Goal: Feedback & Contribution: Submit feedback/report problem

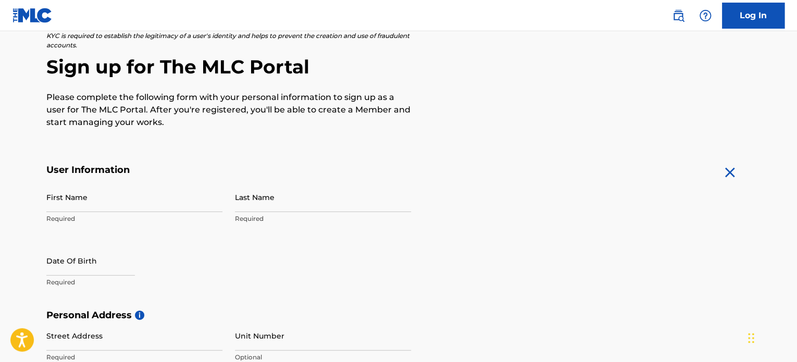
scroll to position [81, 0]
click at [179, 206] on input "First Name" at bounding box center [134, 197] width 176 height 30
type input "[PERSON_NAME]"
type input "soy brayan y me gusta hacer videos"
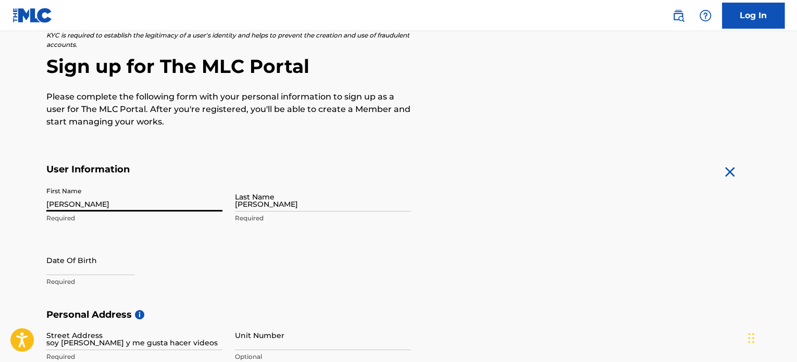
type input "Miami"
type input "Estados Unidos"
type input "FL"
type input "33157"
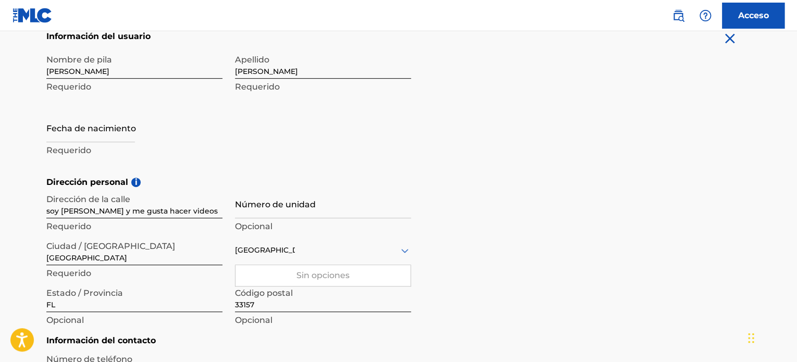
scroll to position [239, 0]
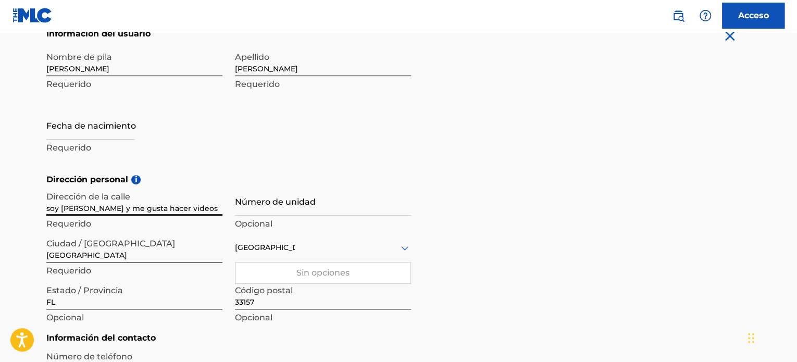
drag, startPoint x: 203, startPoint y: 208, endPoint x: 17, endPoint y: 195, distance: 186.3
click at [17, 195] on main "El MLC utiliza la verificación de identidad antes de registrar a un usuario par…" at bounding box center [398, 173] width 797 height 760
click at [82, 126] on input "text" at bounding box center [90, 125] width 89 height 30
select select "8"
select select "2025"
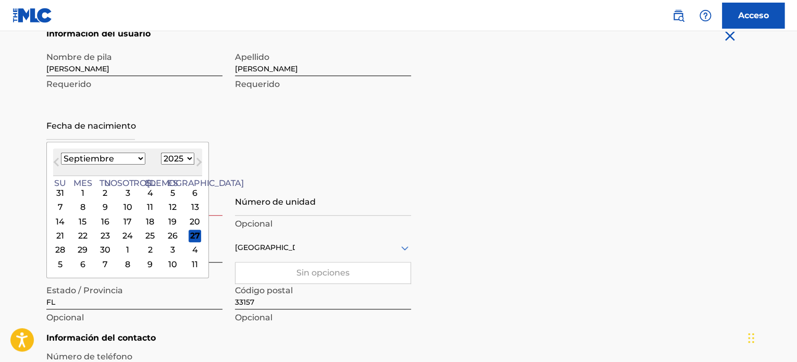
click at [104, 155] on select "Enero Febrero Marzo Abril Puede Junio Julio Agosto Septiembre Octubre Noviembre…" at bounding box center [103, 159] width 84 height 12
click at [61, 153] on select "Enero Febrero Marzo Abril Puede Junio Julio Agosto Septiembre Octubre Noviembre…" at bounding box center [103, 159] width 84 height 12
click at [191, 162] on button "Mes próximo" at bounding box center [199, 164] width 17 height 17
click at [116, 161] on select "Enero Febrero Marzo Abril Puede Junio Julio Agosto Septiembre Octubre Noviembre…" at bounding box center [103, 159] width 84 height 12
click at [61, 153] on select "Enero Febrero Marzo Abril Puede Junio Julio Agosto Septiembre Octubre Noviembre…" at bounding box center [103, 159] width 84 height 12
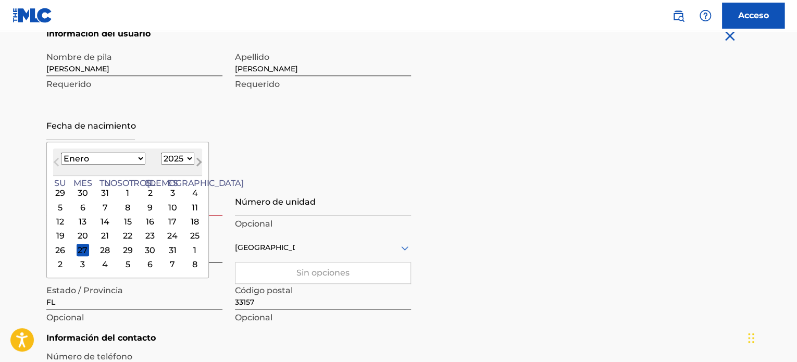
click at [191, 158] on button "Mes próximo" at bounding box center [199, 164] width 17 height 17
click at [110, 159] on select "Enero Febrero Marzo Abril Puede Junio Julio Agosto Septiembre Octubre Noviembre…" at bounding box center [103, 159] width 84 height 12
select select "0"
click at [61, 153] on select "Enero Febrero Marzo Abril Puede Junio Julio Agosto Septiembre Octubre Noviembre…" at bounding box center [103, 159] width 84 height 12
click at [161, 156] on select "1899 1900 1901 1902 1903 1904 1905 1906 1907 1908 1909 1910 1911 1912 1913 1914…" at bounding box center [177, 159] width 33 height 12
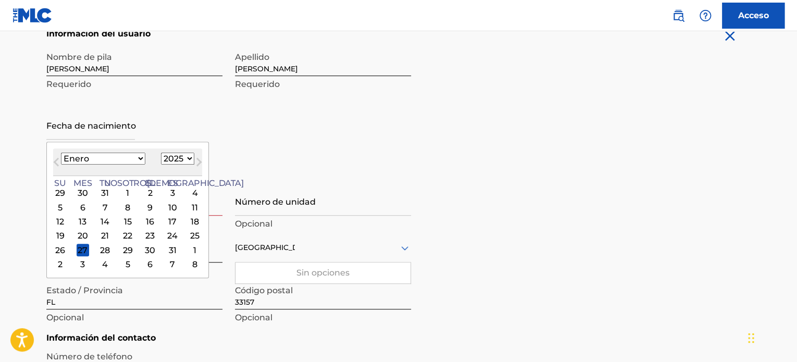
select select "2007"
click at [161, 153] on select "1899 1900 1901 1902 1903 1904 1905 1906 1907 1908 1909 1910 1911 1912 1913 1914…" at bounding box center [177, 159] width 33 height 12
click at [99, 233] on div "23" at bounding box center [105, 236] width 12 height 12
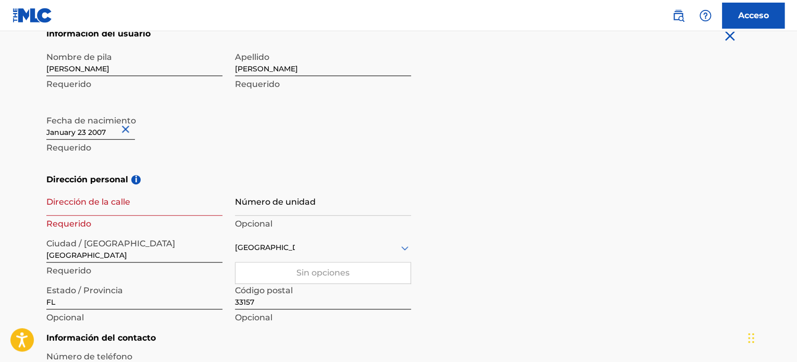
click at [141, 211] on input "Dirección de la calle" at bounding box center [134, 201] width 176 height 30
type input "1"
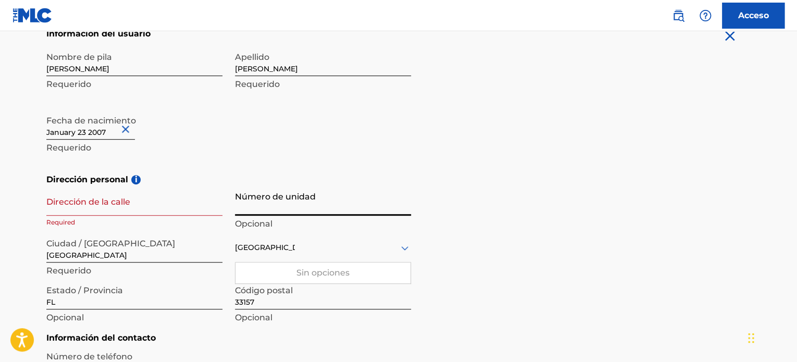
click at [274, 201] on input "Número de unidad" at bounding box center [323, 201] width 176 height 30
click at [97, 210] on input "Dirección de la calle" at bounding box center [134, 201] width 176 height 30
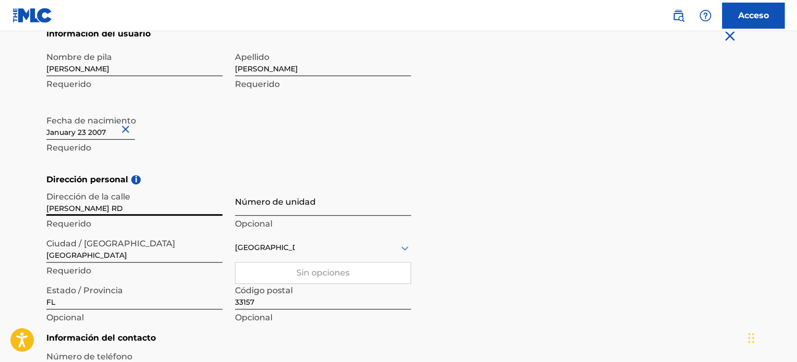
type input "Franjo RD"
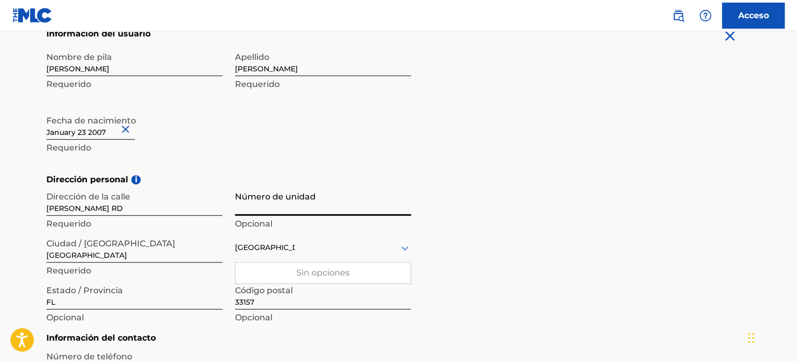
click at [282, 201] on input "Número de unidad" at bounding box center [323, 201] width 176 height 30
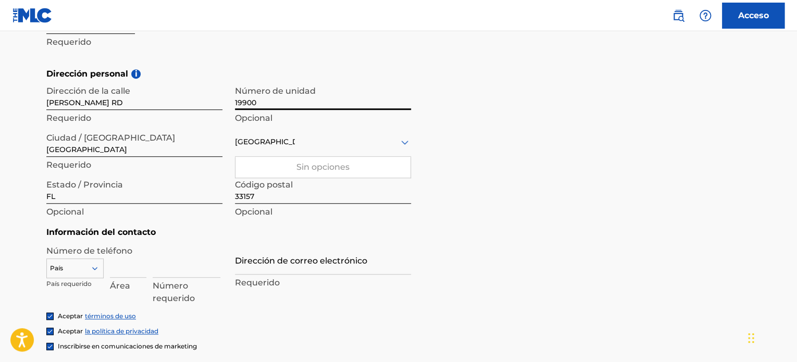
scroll to position [345, 0]
type input "19900"
click at [126, 270] on input at bounding box center [128, 262] width 36 height 30
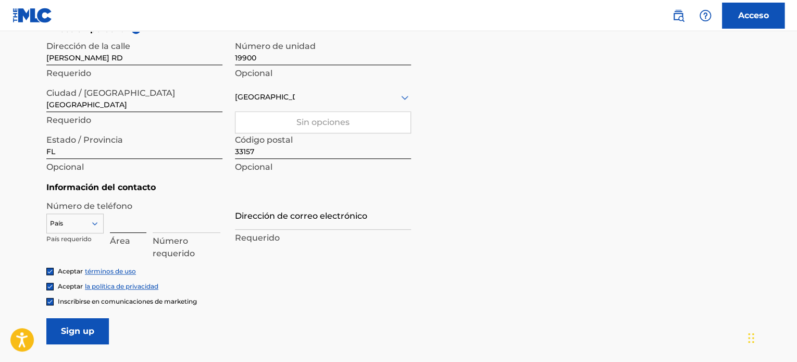
scroll to position [388, 0]
type input "1"
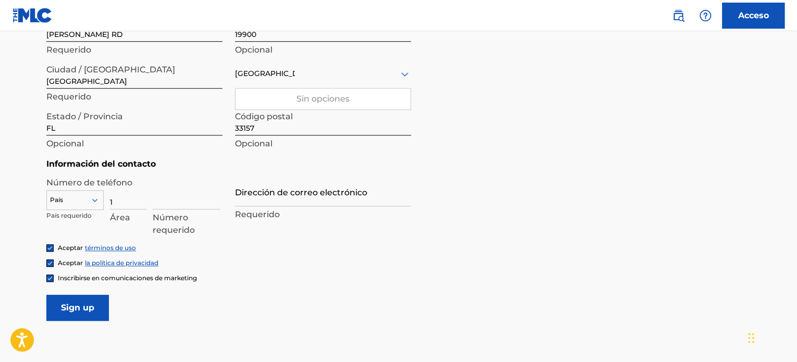
click at [89, 206] on div "País" at bounding box center [74, 198] width 57 height 16
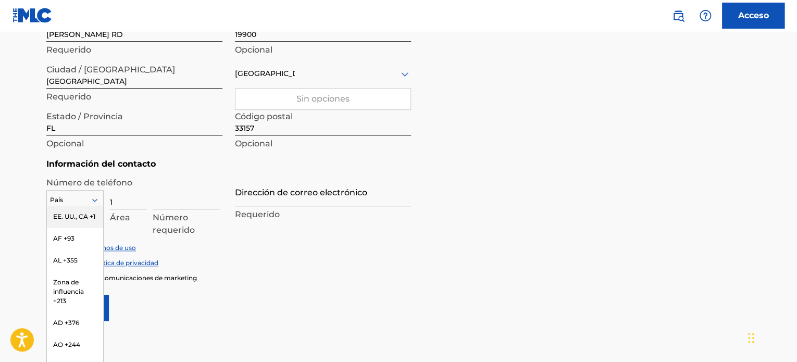
click at [60, 225] on div "EE. UU., CA +1" at bounding box center [75, 217] width 56 height 22
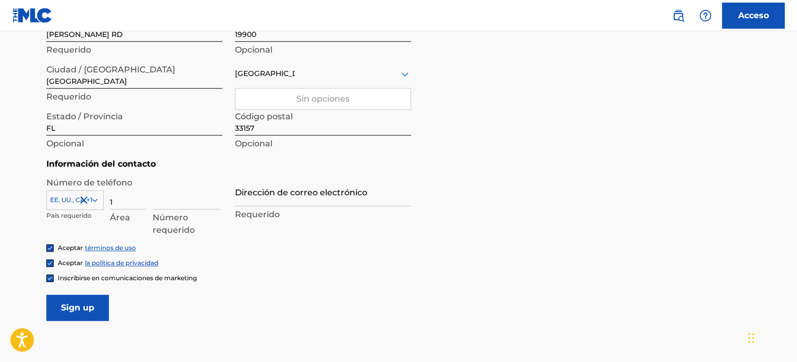
click at [180, 209] on div "Número requerido" at bounding box center [187, 203] width 68 height 47
click at [180, 194] on input at bounding box center [187, 195] width 68 height 30
click at [308, 194] on input "Dirección de correo electrónico" at bounding box center [323, 192] width 176 height 30
click at [152, 199] on div "EE. UU., CA +1 País requerido 1 Área 7867581407 Valor no válido, la longitud de…" at bounding box center [134, 203] width 176 height 47
click at [150, 201] on div "EE. UU., CA +1 País requerido 1 Área 7867581407 Valor no válido, la longitud de…" at bounding box center [134, 203] width 176 height 47
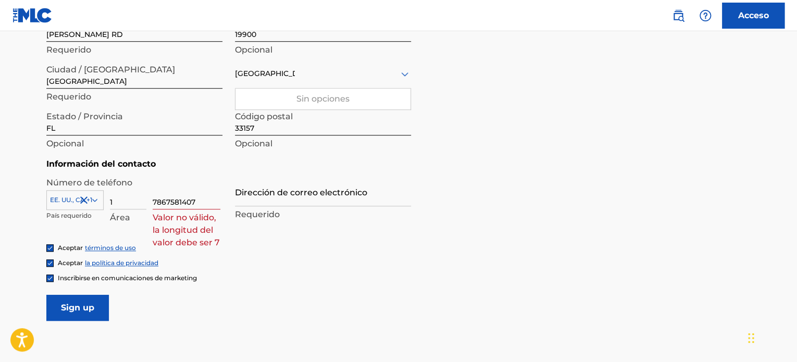
click at [154, 201] on input "7867581407" at bounding box center [187, 195] width 68 height 30
type input "17867581407"
click at [286, 191] on input "Dirección de correo electrónico" at bounding box center [323, 192] width 176 height 30
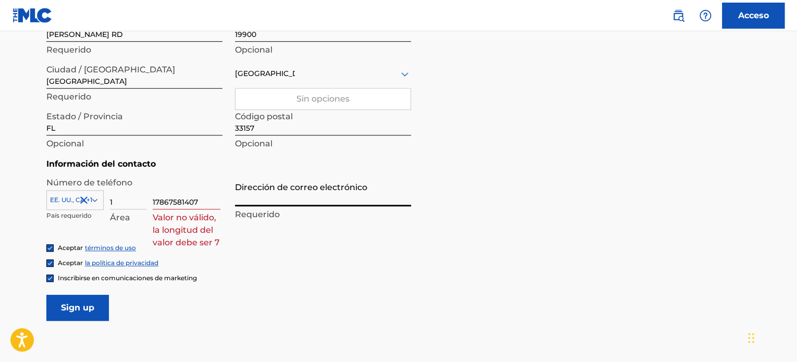
type input "[EMAIL_ADDRESS][DOMAIN_NAME]"
click at [155, 202] on input "17867581407" at bounding box center [187, 195] width 68 height 30
click at [384, 192] on input "[EMAIL_ADDRESS][DOMAIN_NAME]" at bounding box center [323, 192] width 176 height 30
click at [295, 104] on div "Sin opciones" at bounding box center [322, 99] width 175 height 21
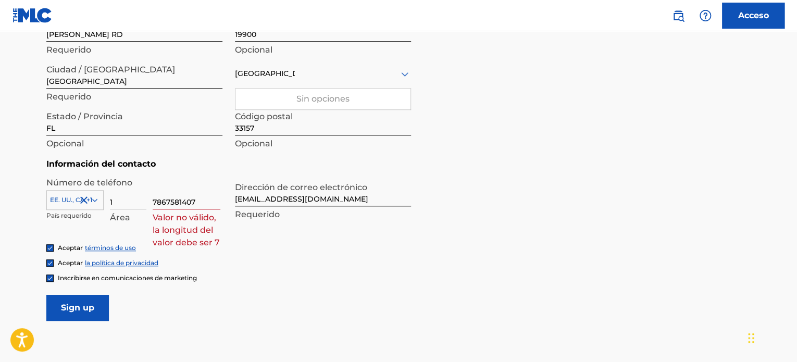
click at [404, 74] on icon at bounding box center [404, 74] width 7 height 4
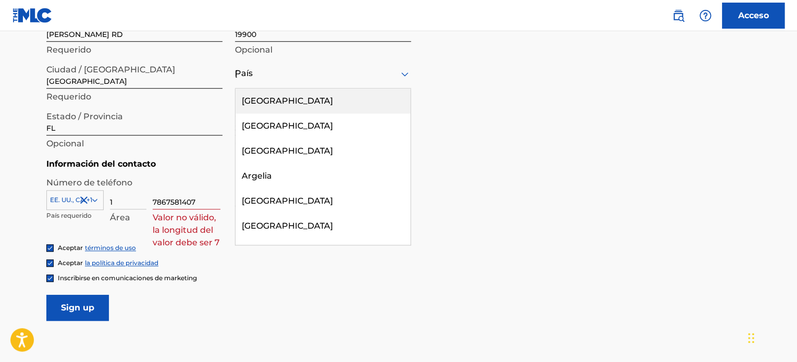
click at [365, 107] on div "Estados Unidos" at bounding box center [322, 101] width 175 height 25
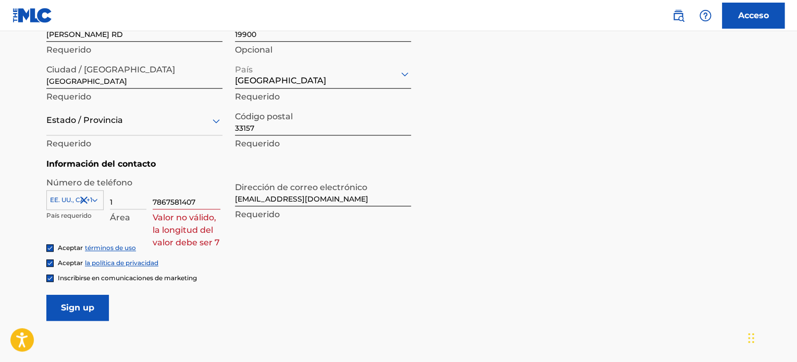
drag, startPoint x: 203, startPoint y: 209, endPoint x: 150, endPoint y: 197, distance: 54.5
click at [150, 197] on div "EE. UU., CA +1 País requerido 1 Área 7867581407 Valor no válido, la longitud de…" at bounding box center [134, 203] width 176 height 47
click at [205, 203] on input "7867581407" at bounding box center [187, 195] width 68 height 30
type input "7"
click at [354, 199] on input "[EMAIL_ADDRESS][DOMAIN_NAME]" at bounding box center [323, 192] width 176 height 30
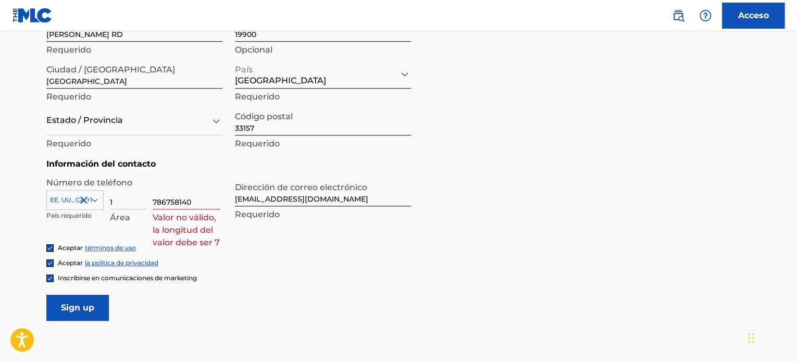
click at [208, 211] on p "Valor no válido, la longitud del valor debe ser 7" at bounding box center [187, 229] width 68 height 37
click at [209, 204] on input "786758140" at bounding box center [187, 195] width 68 height 30
type input "78675814"
click at [379, 202] on input "[EMAIL_ADDRESS][DOMAIN_NAME]" at bounding box center [323, 192] width 176 height 30
drag, startPoint x: 203, startPoint y: 192, endPoint x: 113, endPoint y: 194, distance: 90.1
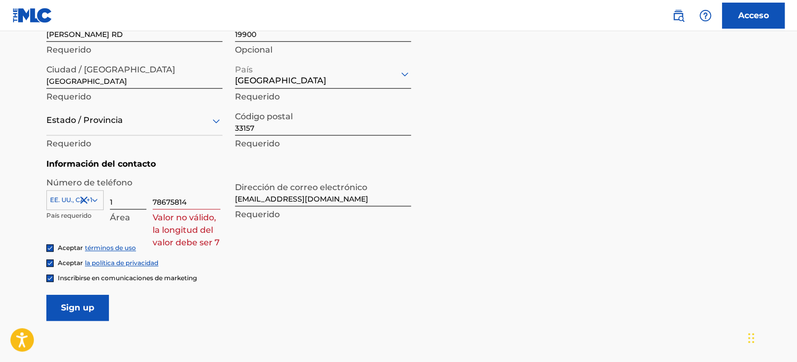
click at [113, 194] on div "EE. UU., CA +1 País requerido 1 Área 78675814 Valor no válido, la longitud del …" at bounding box center [134, 203] width 176 height 47
click at [115, 197] on input "1" at bounding box center [128, 195] width 36 height 30
click at [180, 219] on font "El valor debe contener solo números" at bounding box center [182, 229] width 58 height 35
click at [114, 200] on input "1786" at bounding box center [128, 195] width 36 height 30
click at [129, 198] on input "1 786" at bounding box center [128, 195] width 36 height 30
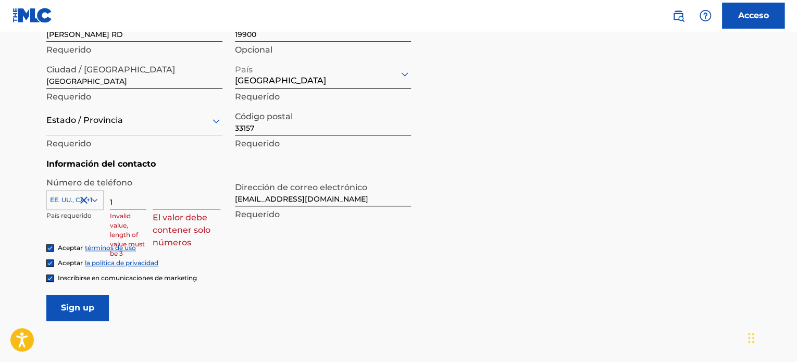
type input "1"
click at [164, 207] on input at bounding box center [187, 195] width 68 height 30
type input "786758140"
click at [124, 197] on input "1" at bounding box center [128, 195] width 36 height 30
type input "1"
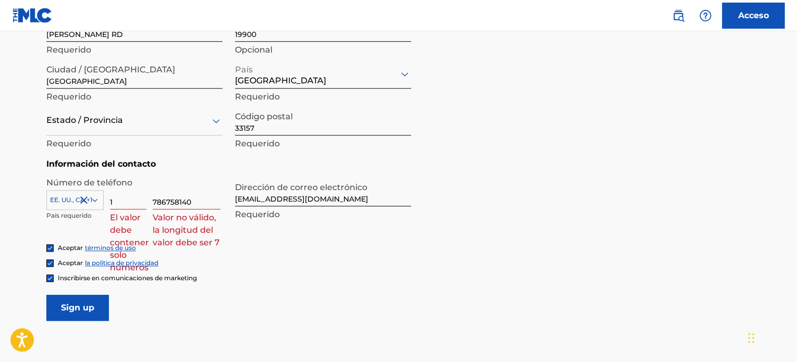
click at [166, 204] on input "786758140" at bounding box center [187, 195] width 68 height 30
type input "78758140"
drag, startPoint x: 199, startPoint y: 199, endPoint x: 105, endPoint y: 186, distance: 94.7
click at [105, 186] on div "EE. UU., CA +1 País requerido 1 El valor debe contener solo números 78758140 Va…" at bounding box center [134, 203] width 176 height 47
click at [118, 201] on input "1" at bounding box center [128, 195] width 36 height 30
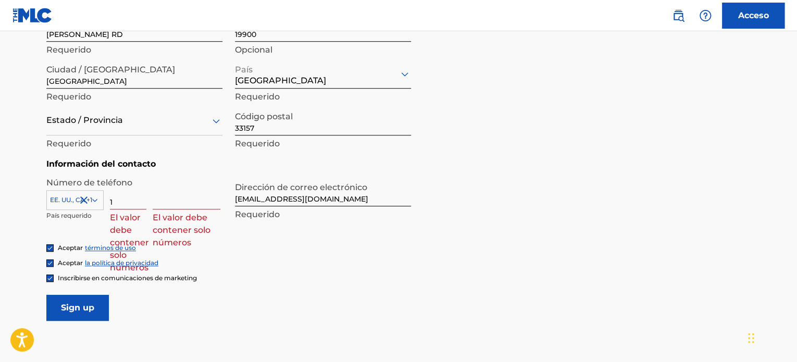
type input "1"
click at [167, 205] on input at bounding box center [187, 195] width 68 height 30
type input "7"
click at [115, 204] on input "1" at bounding box center [128, 195] width 36 height 30
type input "786"
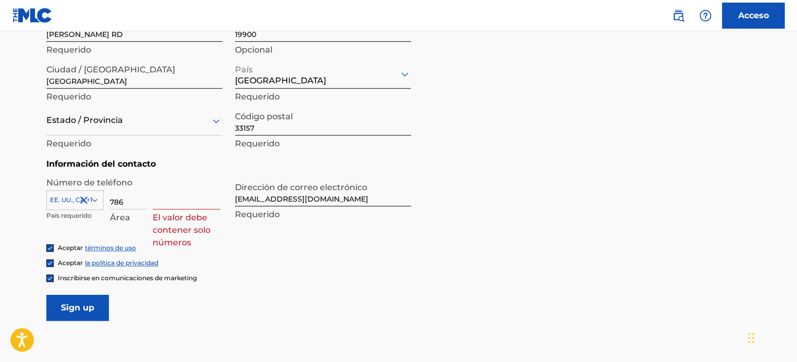
click at [172, 208] on input at bounding box center [187, 195] width 68 height 30
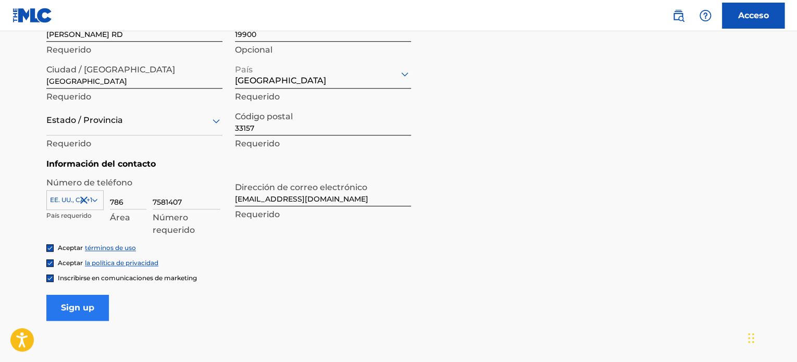
type input "7581407"
click at [93, 306] on input "Inscribirse" at bounding box center [77, 308] width 62 height 26
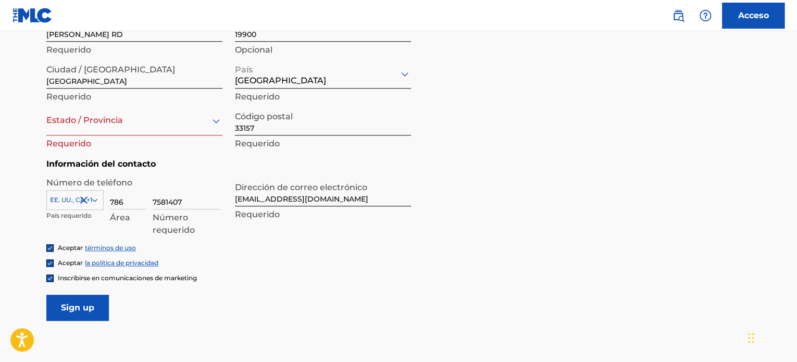
click at [155, 128] on div "Estado / Provincia" at bounding box center [134, 121] width 176 height 30
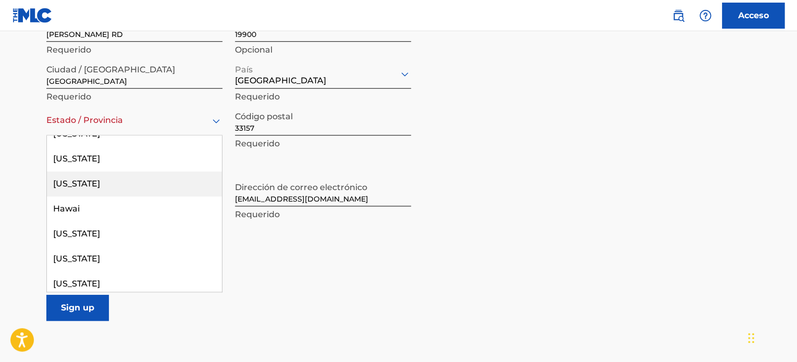
scroll to position [248, 0]
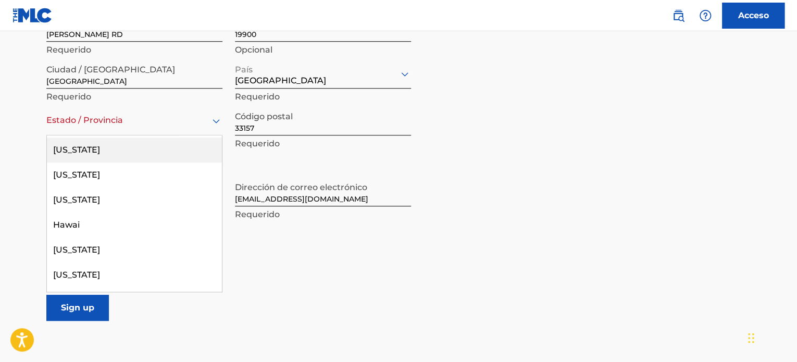
click at [144, 154] on div "Florida" at bounding box center [134, 149] width 175 height 25
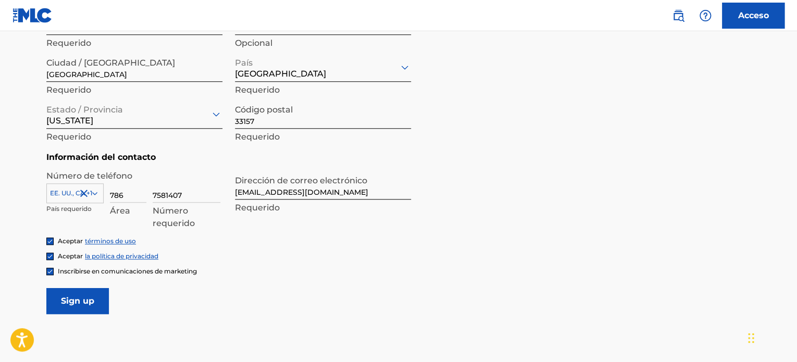
scroll to position [437, 0]
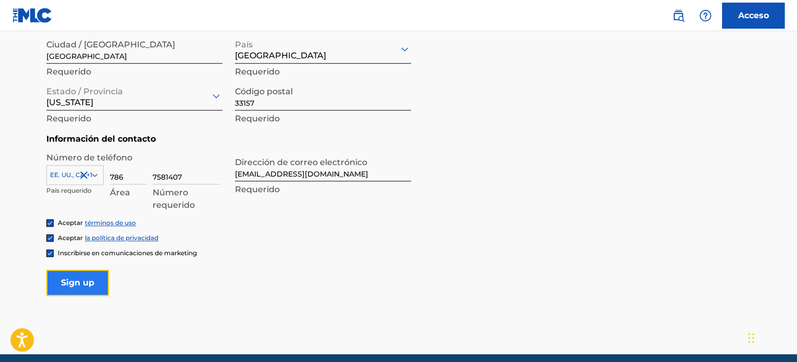
click at [89, 283] on input "Inscribirse" at bounding box center [77, 283] width 62 height 26
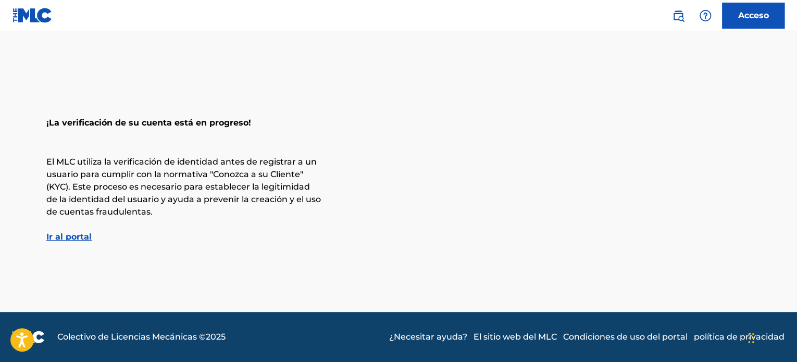
click at [80, 243] on main "¡La verificación de su cuenta está en progreso! El MLC utiliza la verificación …" at bounding box center [398, 171] width 797 height 281
click at [80, 237] on font "Ir al portal" at bounding box center [68, 237] width 45 height 10
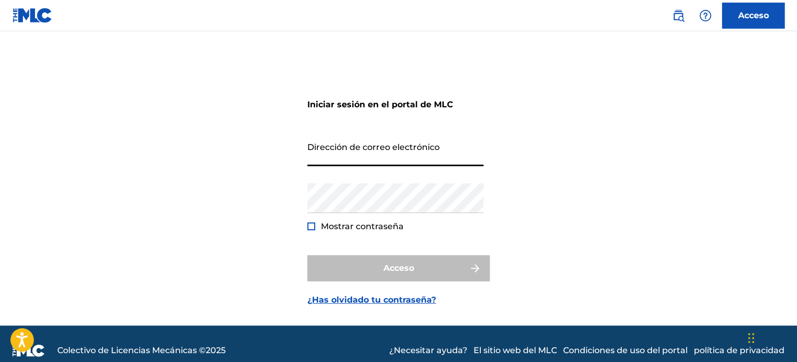
click at [414, 162] on input "Dirección de correo electrónico" at bounding box center [395, 151] width 176 height 30
click at [397, 157] on input "Dirección de correo electrónico" at bounding box center [395, 151] width 176 height 30
type input "[EMAIL_ADDRESS][DOMAIN_NAME]"
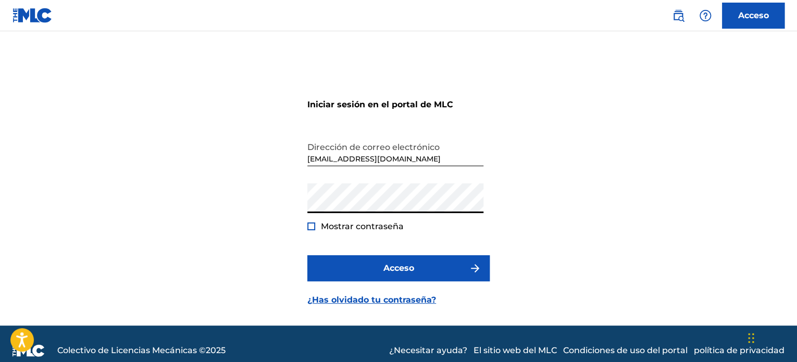
click at [307, 255] on button "Acceso" at bounding box center [398, 268] width 182 height 26
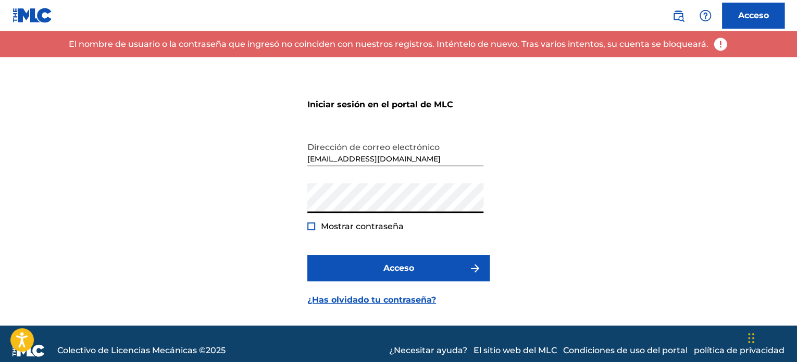
click at [25, 14] on img at bounding box center [32, 15] width 40 height 15
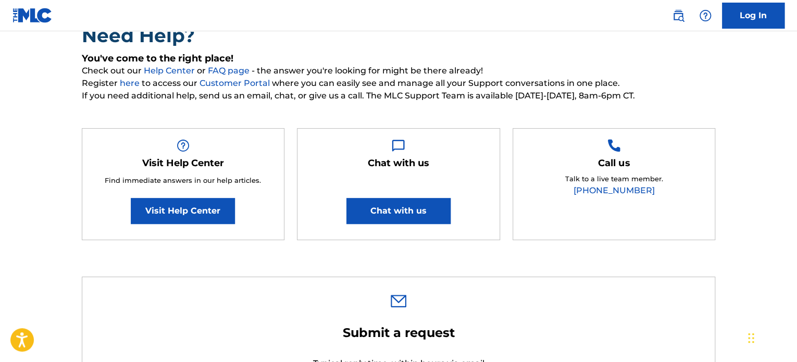
scroll to position [97, 0]
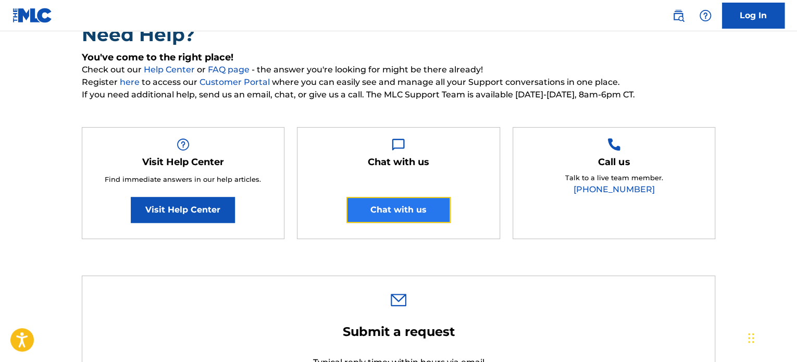
click at [423, 212] on button "Chat with us" at bounding box center [398, 210] width 104 height 26
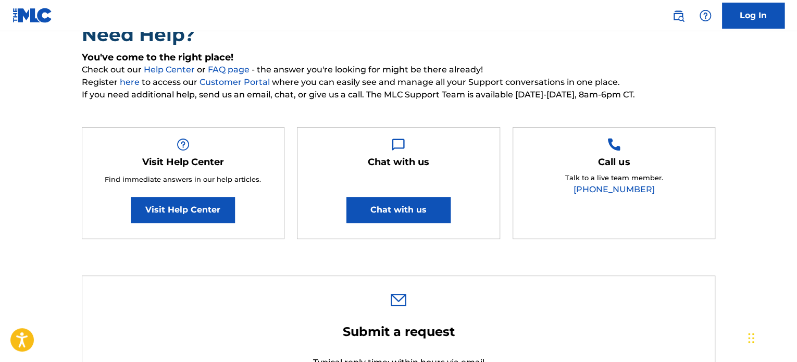
click at [496, 242] on div "Visit Help Center Find immediate answers in our help articles. Visit Help Cente…" at bounding box center [399, 188] width 634 height 123
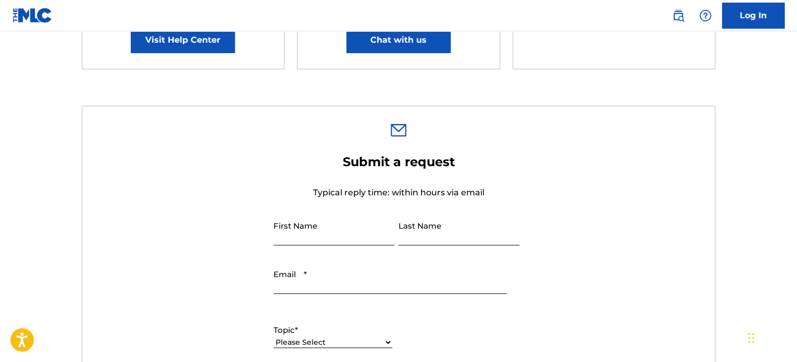
scroll to position [270, 0]
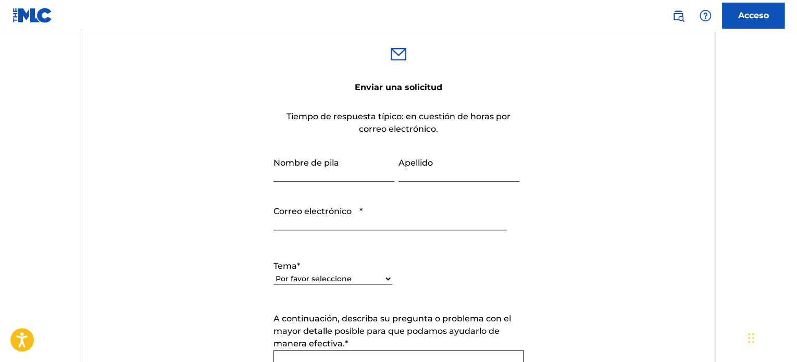
scroll to position [379, 0]
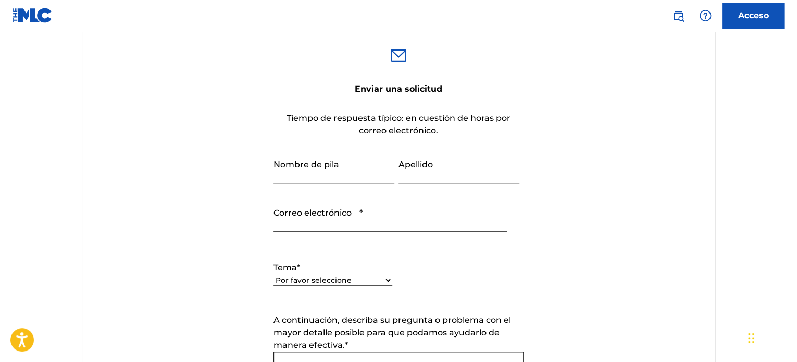
click at [319, 158] on input "Nombre de pila" at bounding box center [333, 169] width 121 height 30
type input "r"
type input "Bryan"
click at [447, 162] on input "Apellido" at bounding box center [458, 169] width 121 height 30
type input "Quintana"
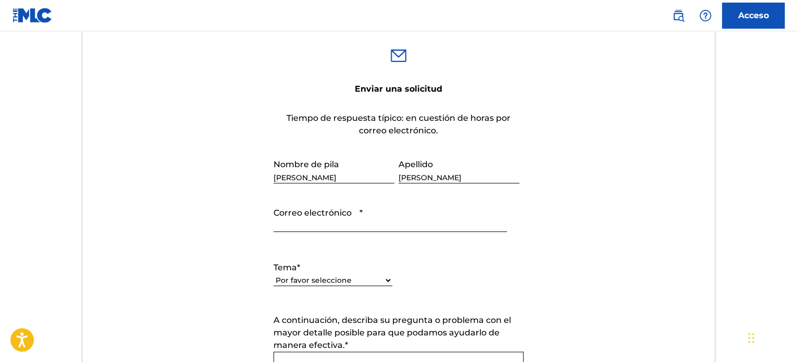
click at [379, 228] on input "Correo electrónico *" at bounding box center [389, 217] width 233 height 30
type input "quintanabryan19@gmail.com"
click at [345, 281] on select "Por favor seleccione Necesito ayuda con mi cuenta Necesito ayuda para gestionar…" at bounding box center [332, 280] width 119 height 11
select select "I need help with my account"
click at [273, 275] on select "Por favor seleccione Necesito ayuda con mi cuenta Necesito ayuda para gestionar…" at bounding box center [332, 280] width 119 height 11
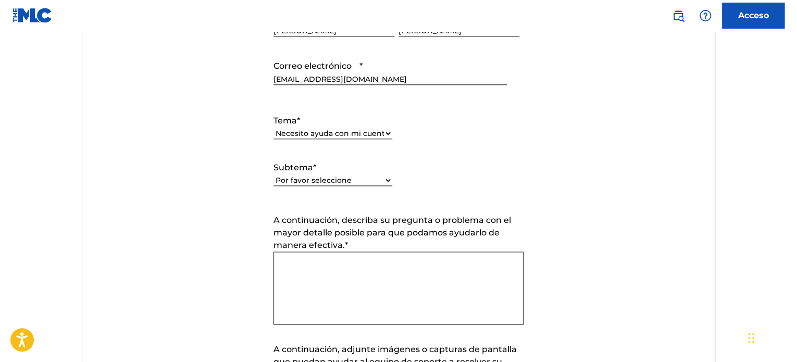
scroll to position [537, 0]
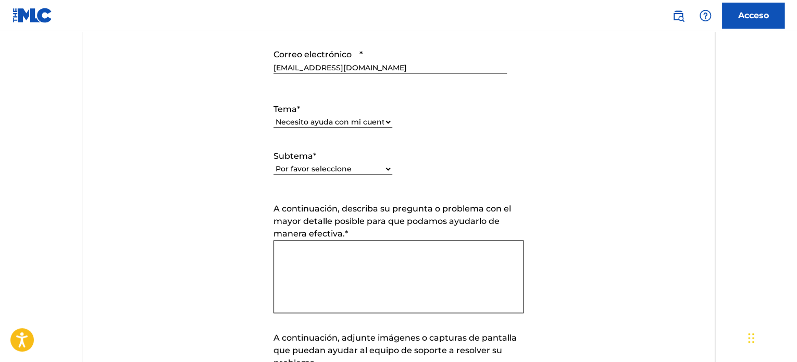
click at [327, 274] on textarea "A continuación, describa su pregunta o problema con el mayor detalle posible pa…" at bounding box center [398, 276] width 250 height 73
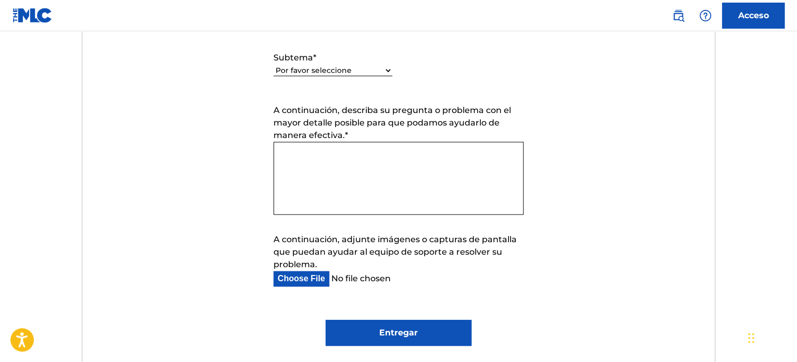
scroll to position [635, 0]
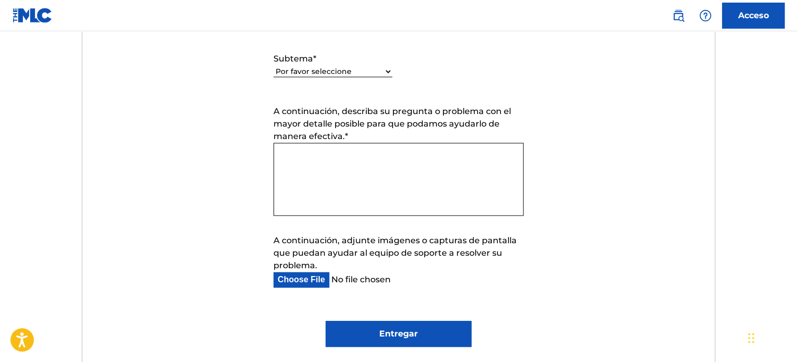
paste textarea "Hello, I received a notification that my identity verification could not be com…"
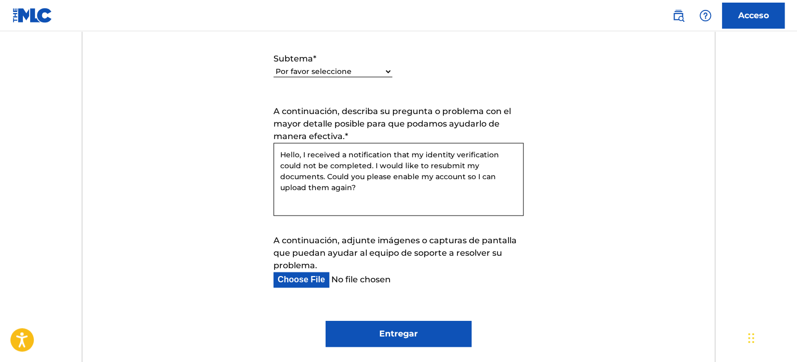
drag, startPoint x: 326, startPoint y: 190, endPoint x: 274, endPoint y: 144, distance: 69.4
click at [274, 144] on textarea "Hello, I received a notification that my identity verification could not be com…" at bounding box center [398, 179] width 250 height 73
type textarea "Hello, I received a notification that my identity verification could not be com…"
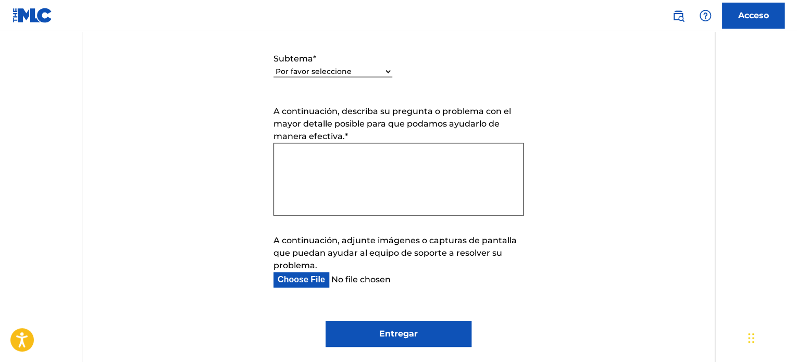
paste textarea "Hola, recibí una notificación de que mi verificación de identidad no pudo compl…"
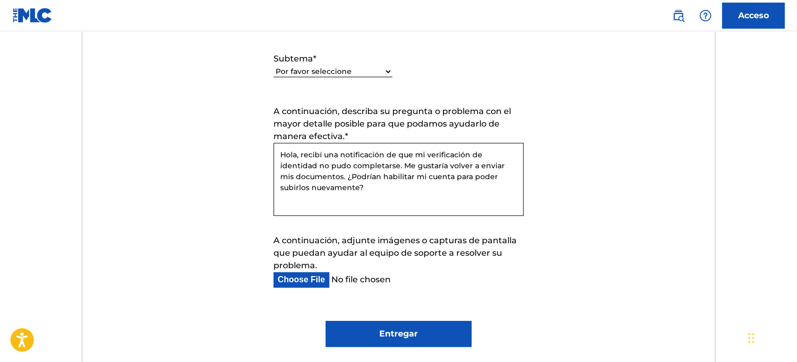
type textarea "Hola, recibí una notificación de que mi verificación de identidad no pudo compl…"
click at [382, 336] on input "Entregar" at bounding box center [397, 334] width 145 height 26
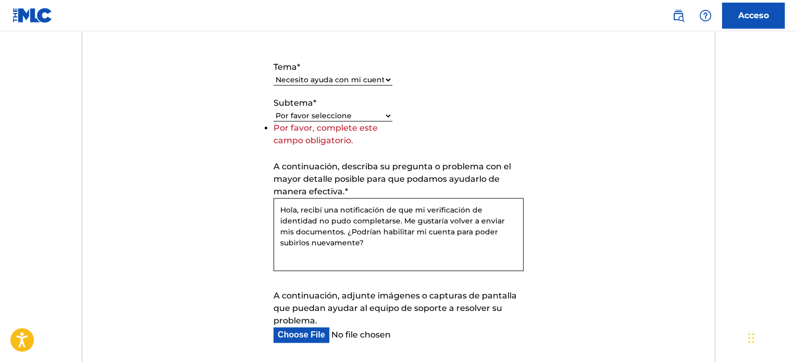
scroll to position [579, 0]
click at [368, 122] on li "Por favor, complete este campo obligatorio." at bounding box center [332, 134] width 119 height 25
click at [368, 121] on div "Por favor seleccione Necesito ayuda con mi cuenta de usuario No puedo iniciar s…" at bounding box center [332, 116] width 119 height 12
click at [368, 118] on select "Por favor seleccione Necesito ayuda con mi cuenta de usuario No puedo iniciar s…" at bounding box center [332, 116] width 119 height 11
select select "I was not verified as a user"
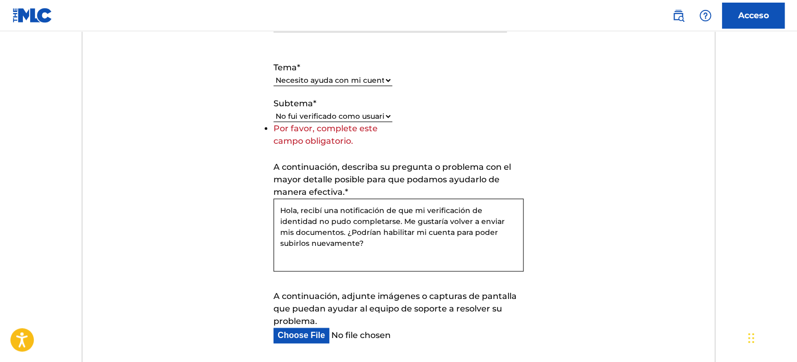
click at [273, 122] on select "Por favor seleccione Necesito ayuda con mi cuenta de usuario No puedo iniciar s…" at bounding box center [332, 116] width 119 height 11
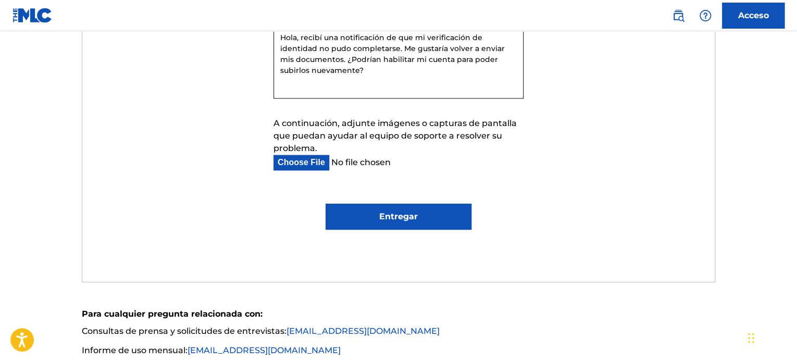
scroll to position [753, 0]
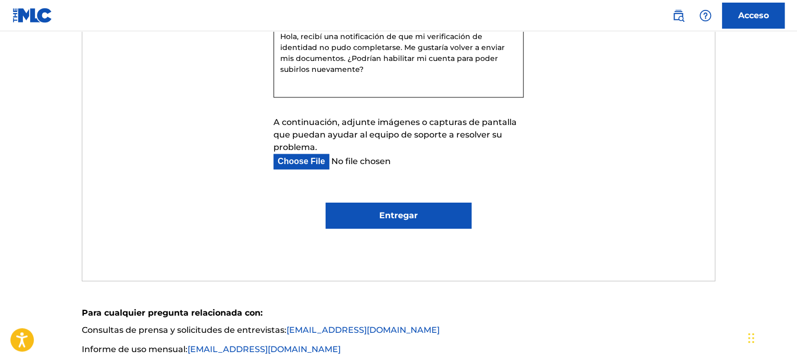
click at [374, 210] on input "Entregar" at bounding box center [397, 216] width 145 height 26
type input "Submit"
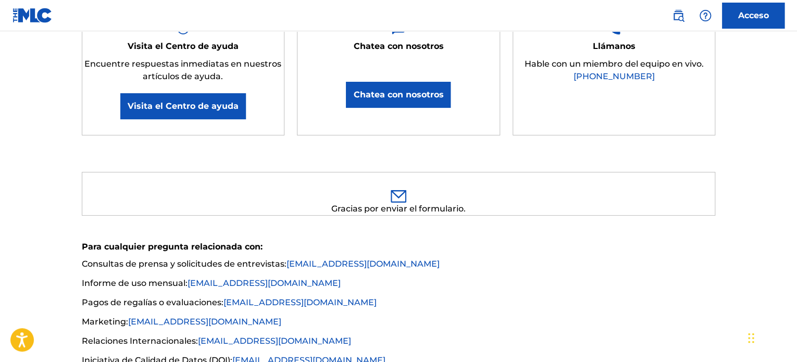
scroll to position [237, 0]
